Goal: Communication & Community: Answer question/provide support

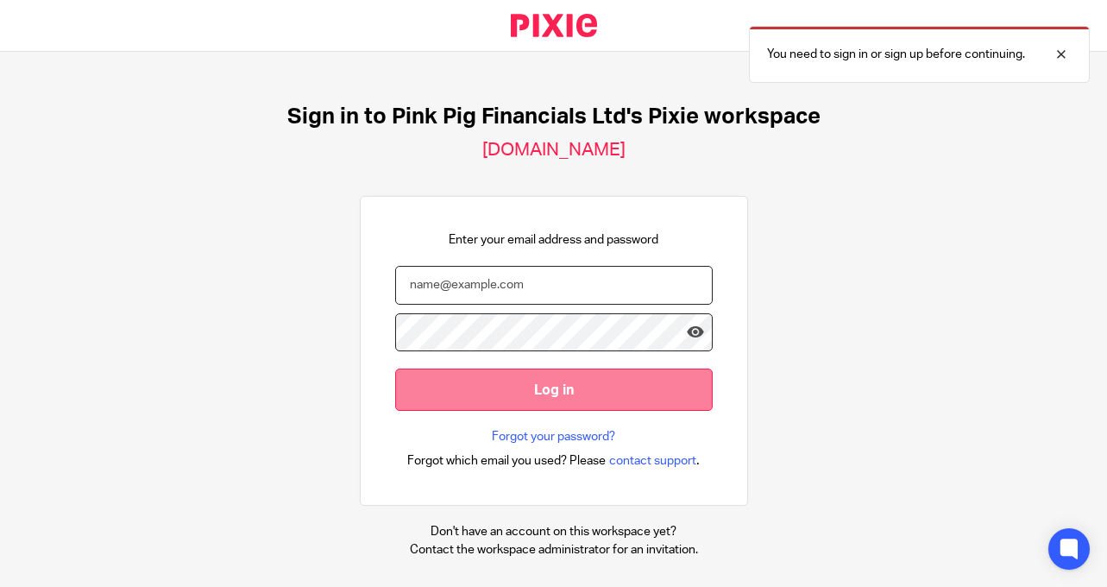
type input "[PERSON_NAME][EMAIL_ADDRESS][DOMAIN_NAME]"
click at [557, 404] on input "Log in" at bounding box center [553, 389] width 317 height 42
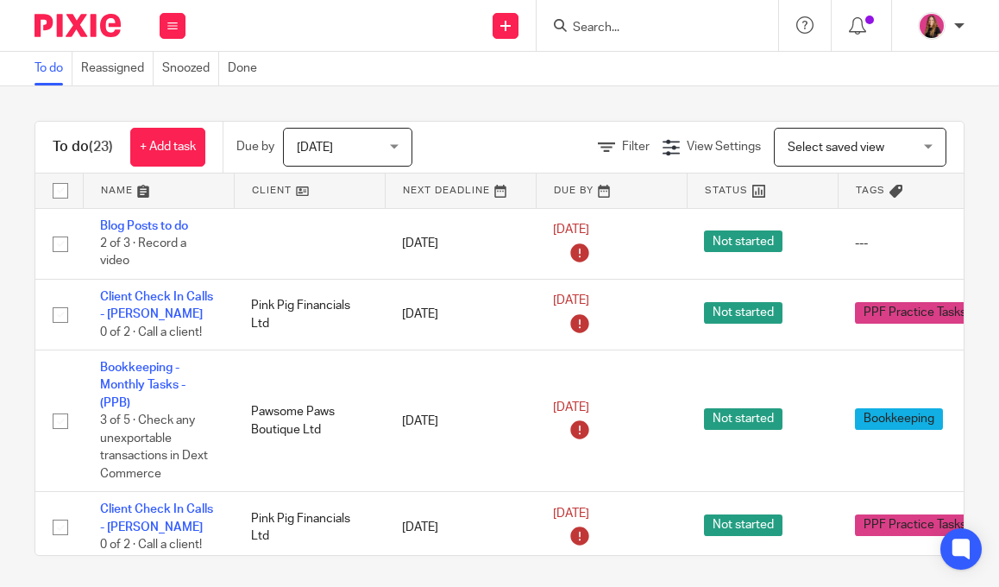
click at [324, 192] on link at bounding box center [310, 190] width 150 height 35
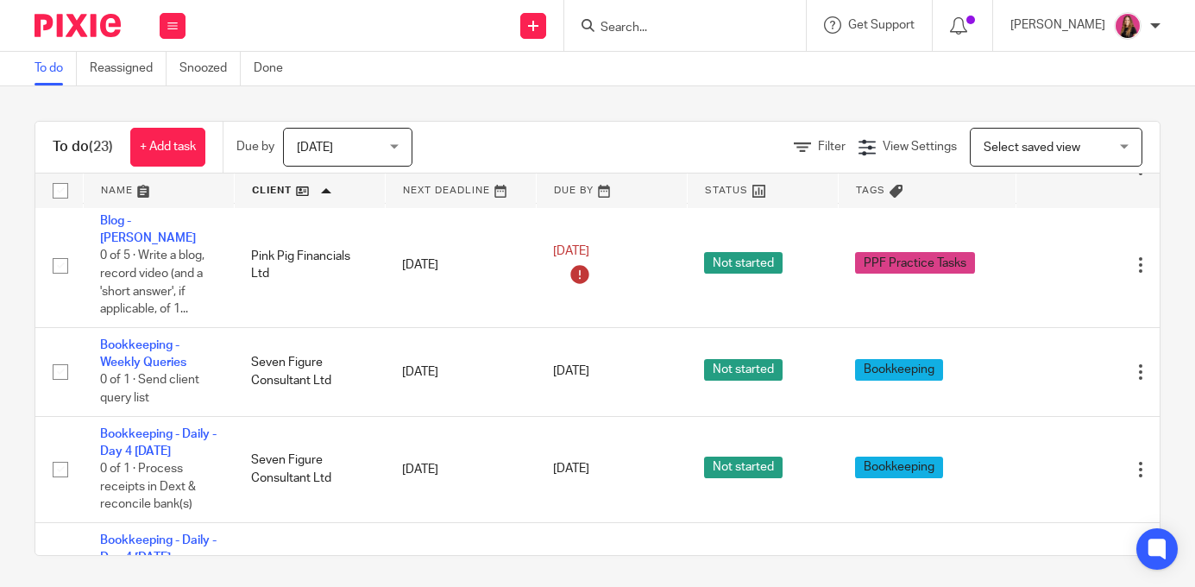
scroll to position [1768, 0]
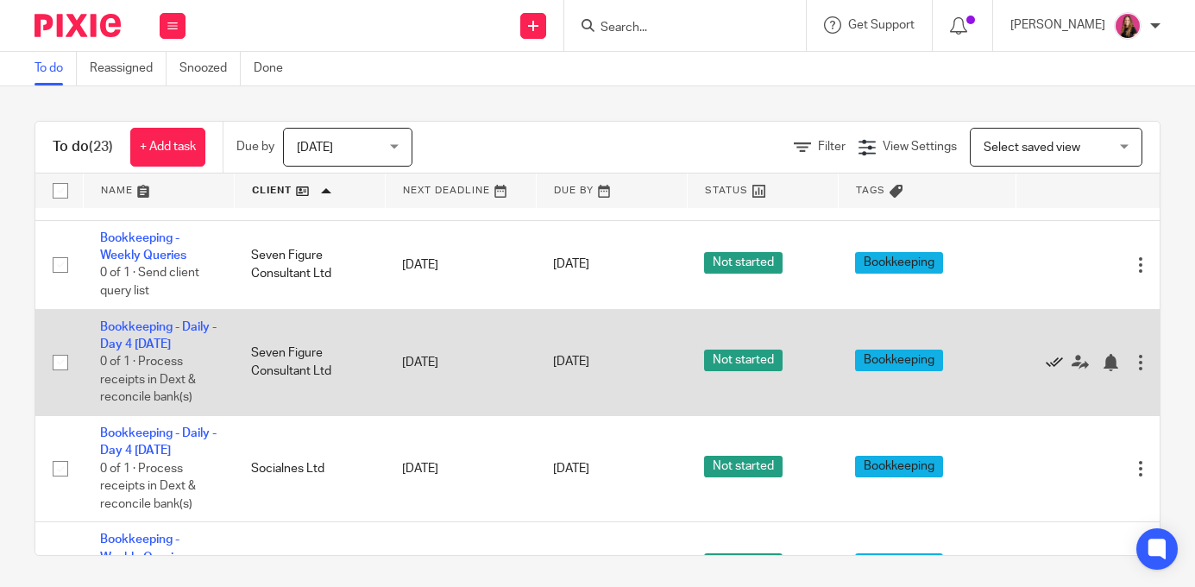
click at [998, 371] on icon at bounding box center [1054, 362] width 17 height 17
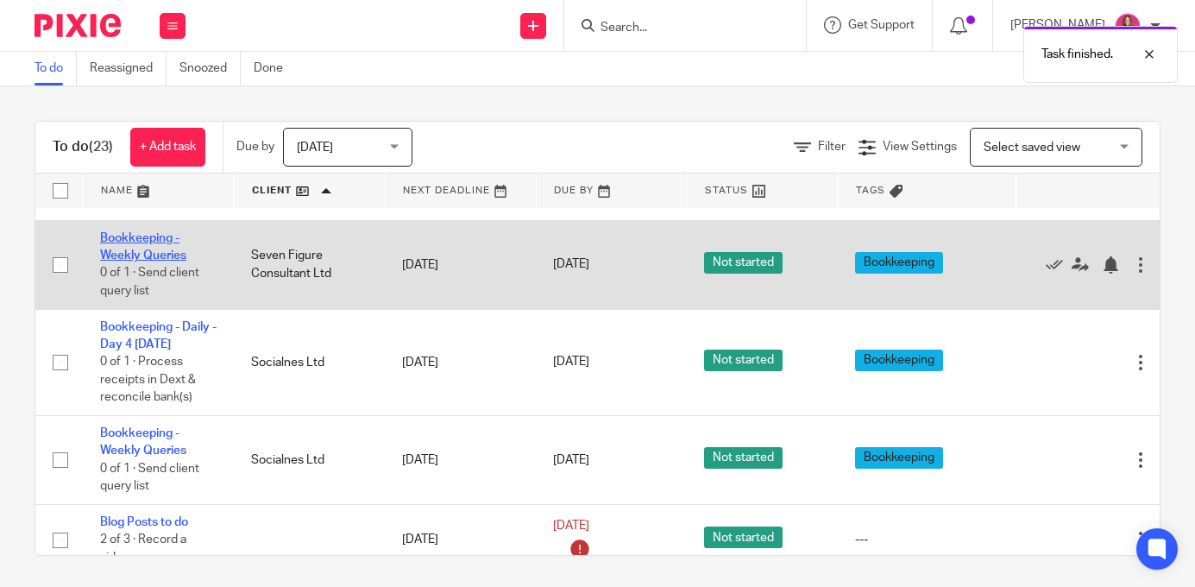
click at [154, 261] on link "Bookkeeping - Weekly Queries" at bounding box center [143, 246] width 86 height 29
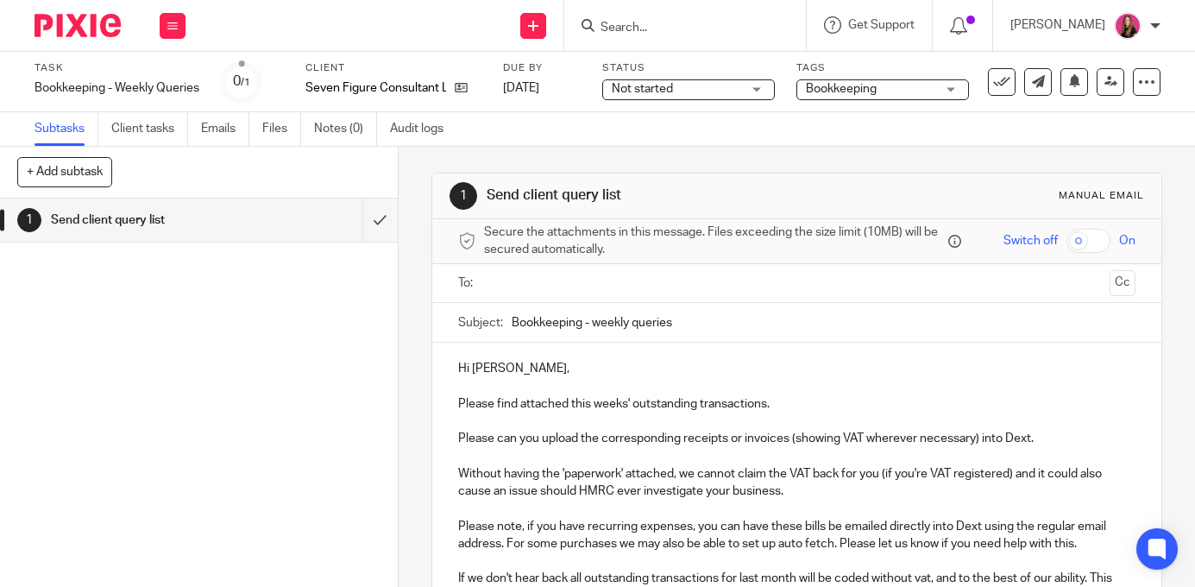
click at [613, 283] on input "text" at bounding box center [796, 283] width 612 height 20
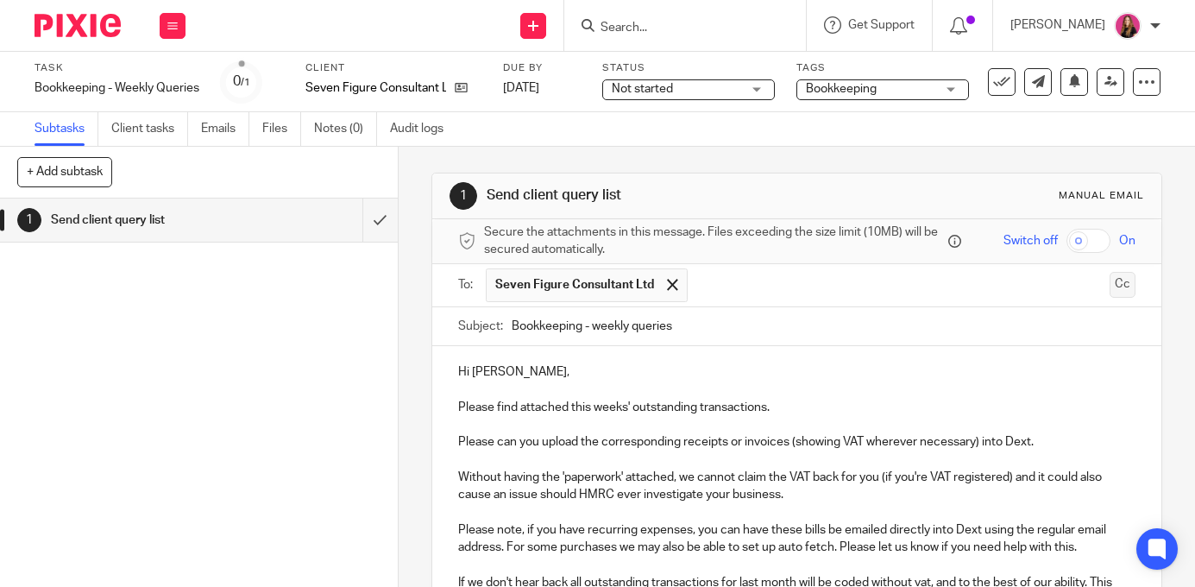
click at [1117, 289] on button "Cc" at bounding box center [1122, 285] width 26 height 26
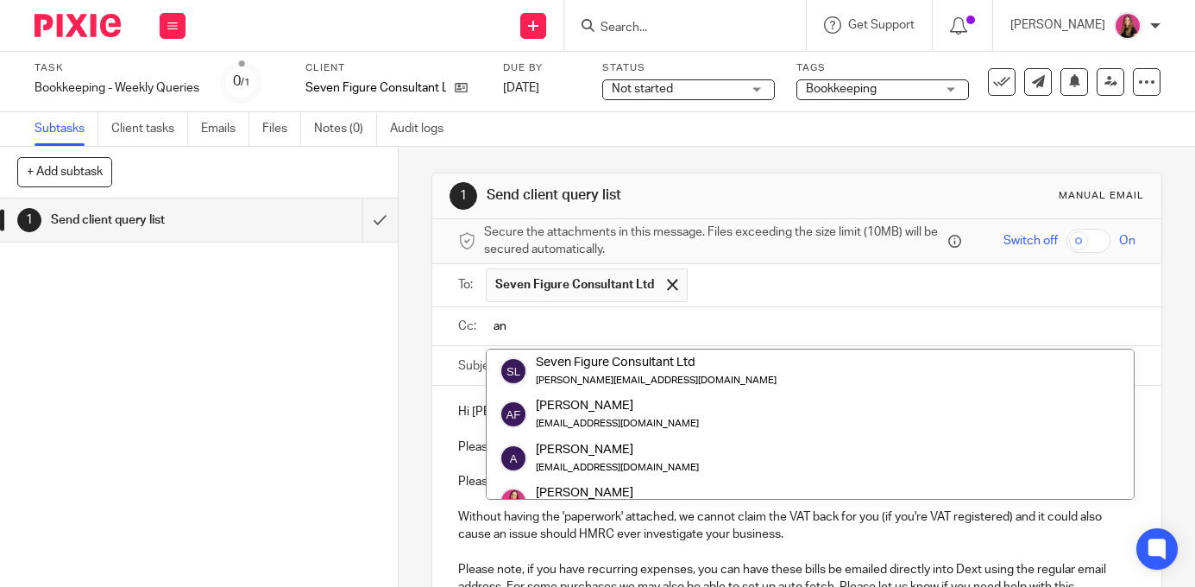
scroll to position [285, 0]
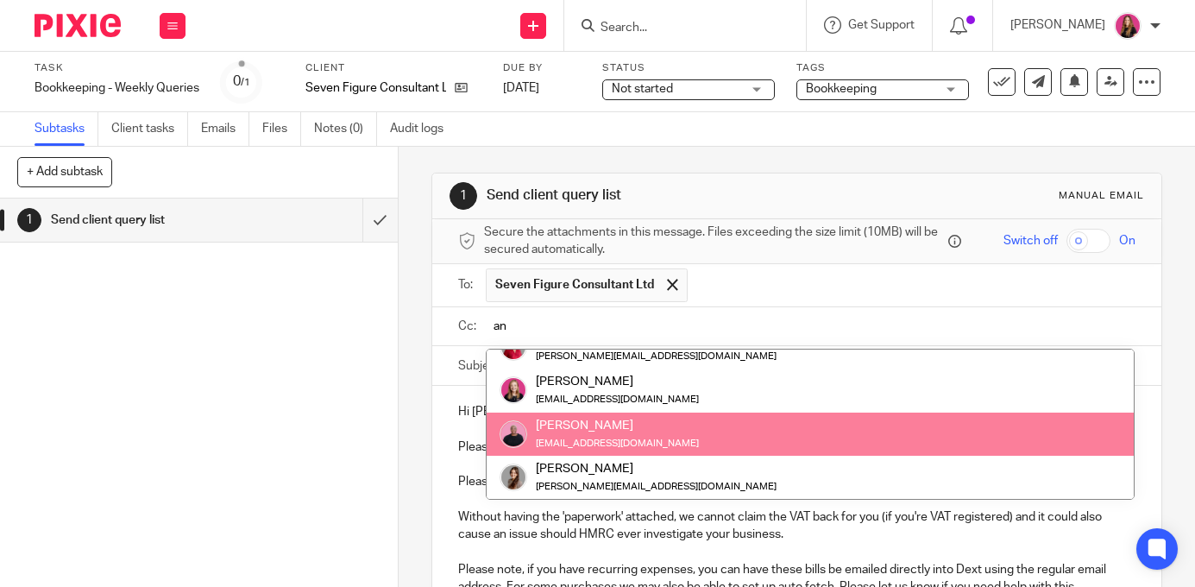
type input "a"
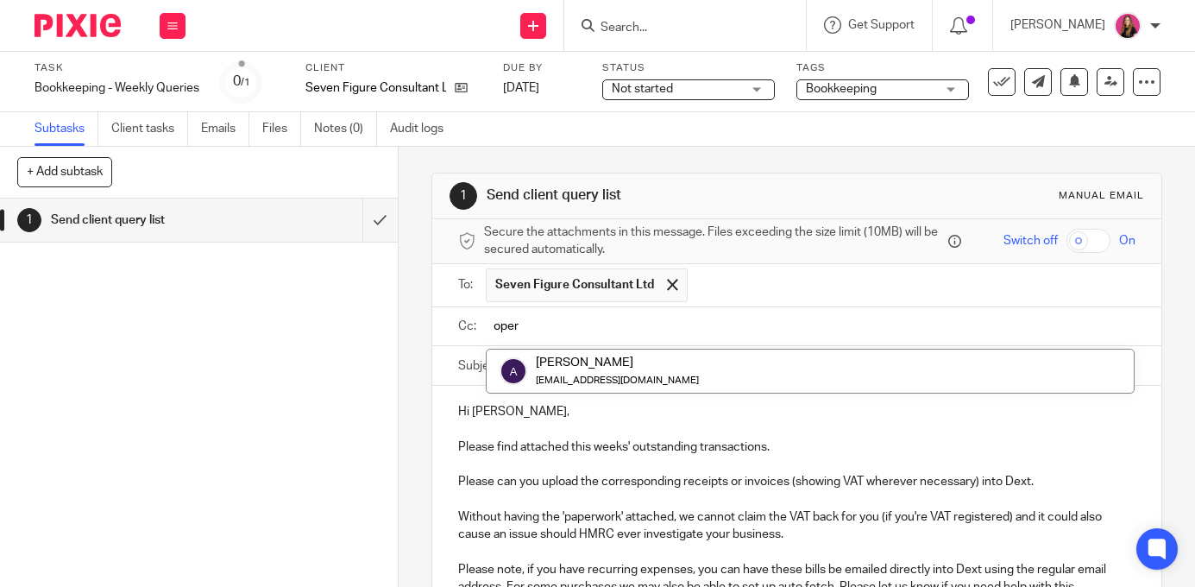
scroll to position [0, 0]
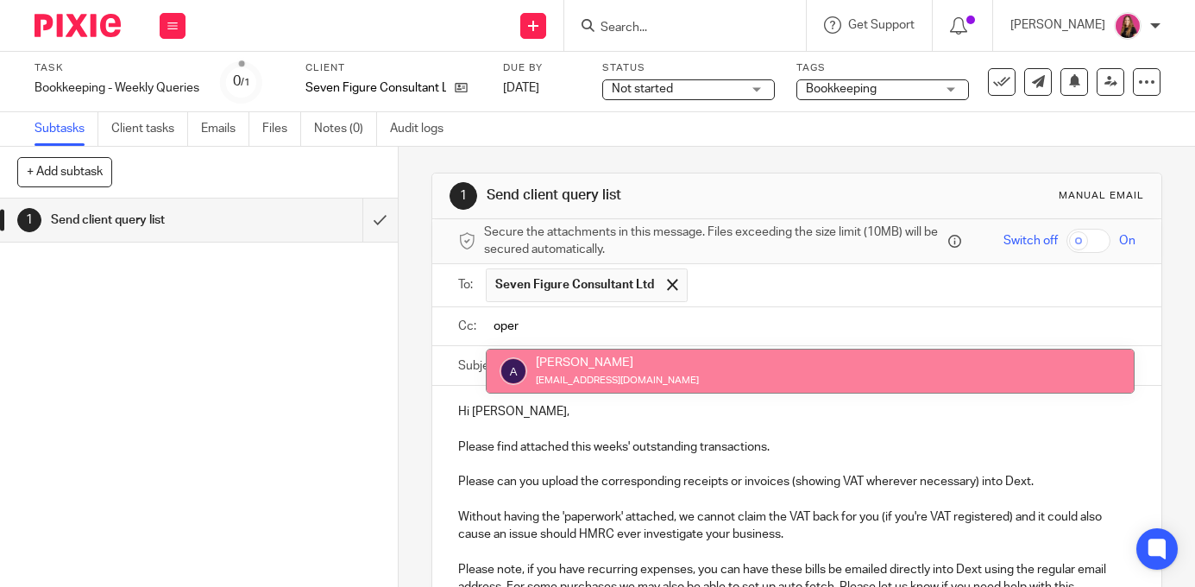
type input "oper"
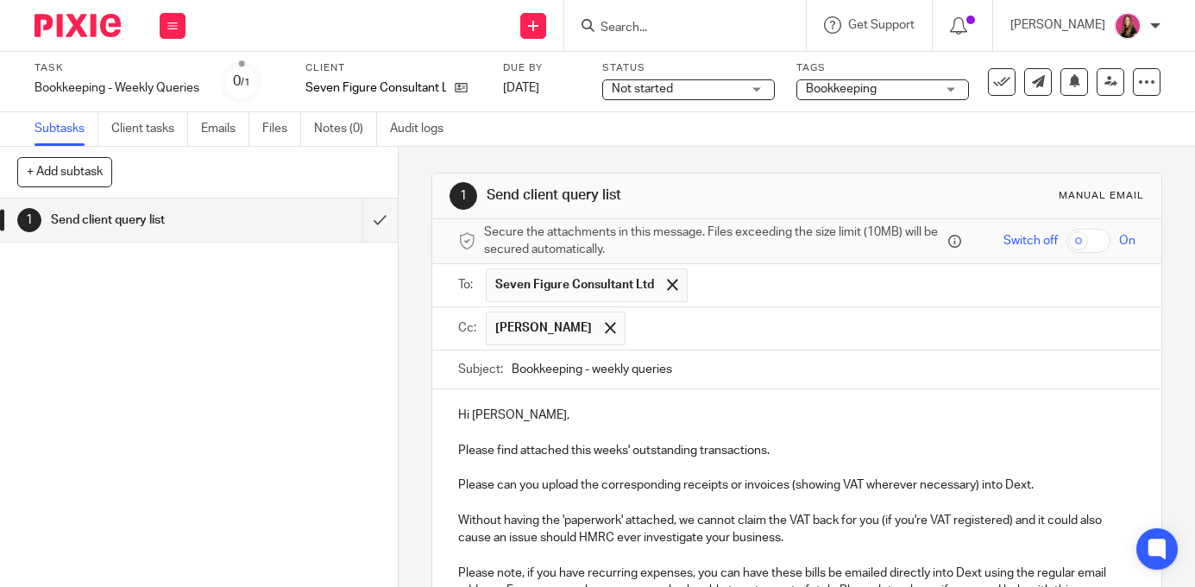
scroll to position [283, 0]
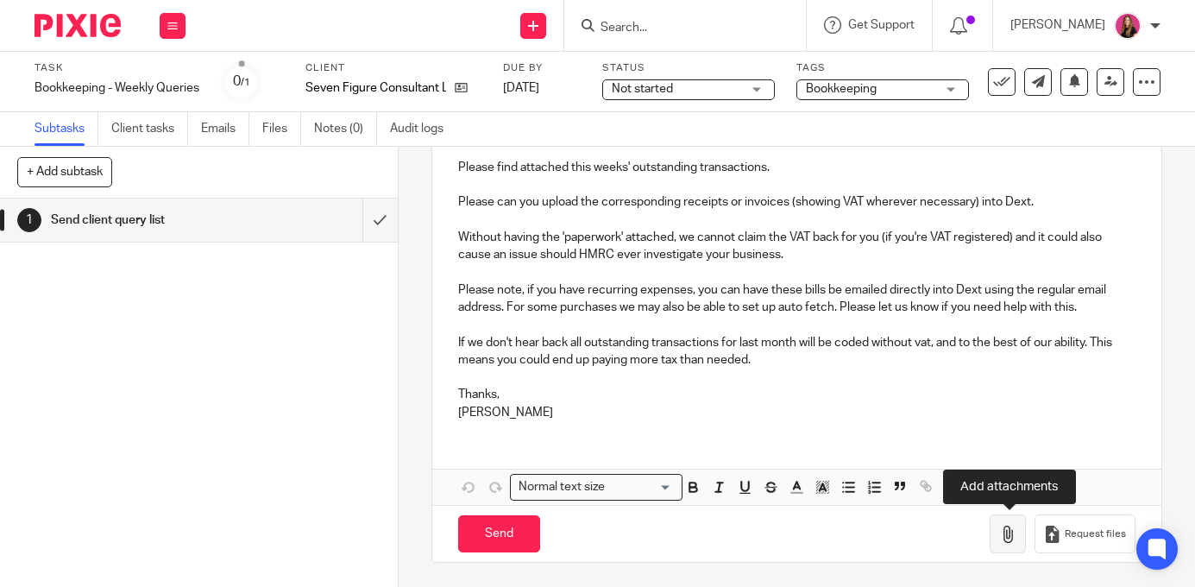
click at [1008, 539] on icon "button" at bounding box center [1007, 533] width 17 height 17
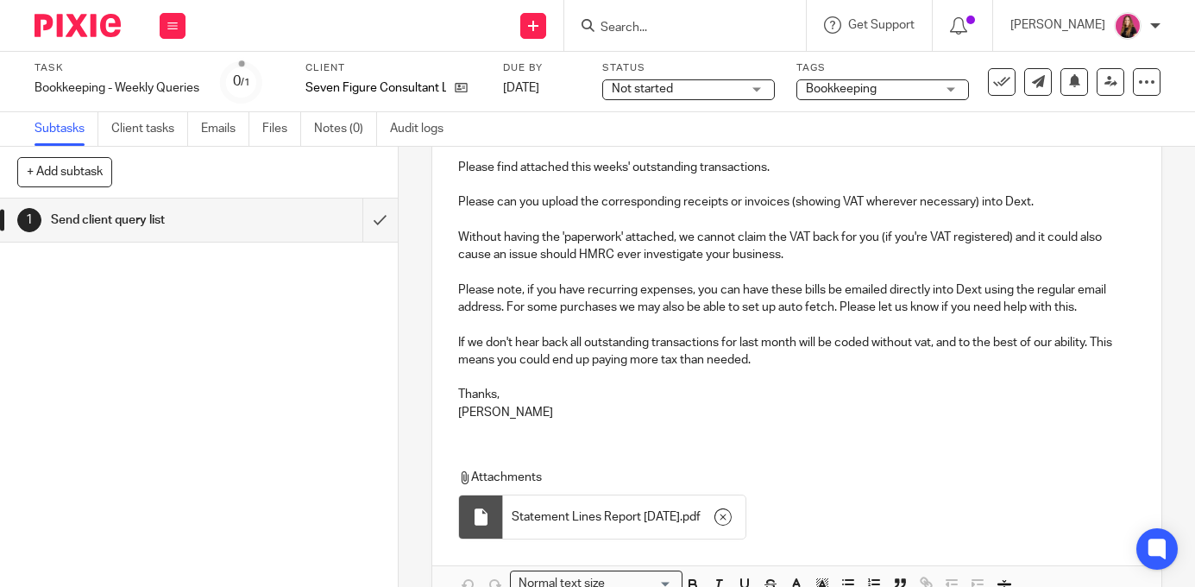
click at [680, 520] on span "Statement Lines Report [DATE]" at bounding box center [596, 516] width 168 height 17
click at [1110, 408] on p "[PERSON_NAME]" at bounding box center [796, 412] width 676 height 17
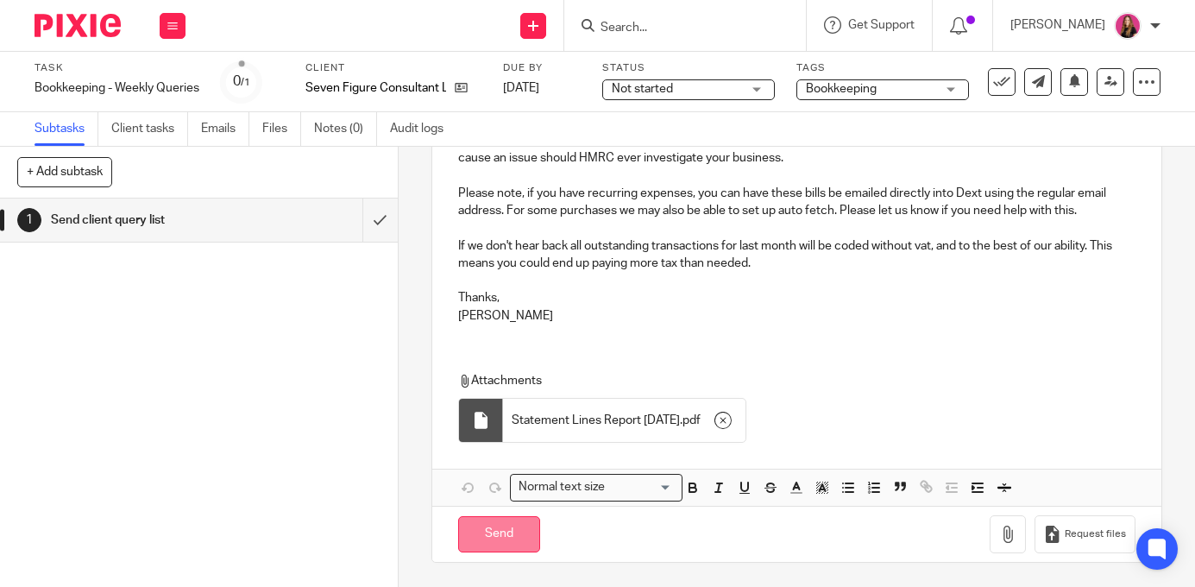
click at [513, 528] on input "Send" at bounding box center [499, 534] width 82 height 37
type input "Sent"
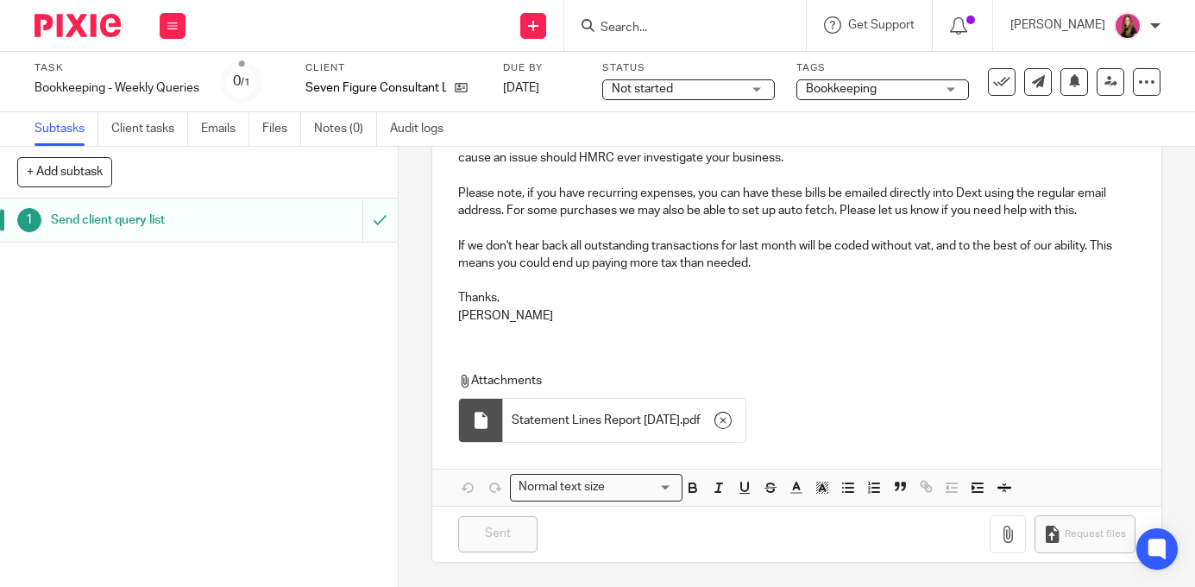
click at [104, 24] on img at bounding box center [78, 25] width 86 height 23
